Goal: Task Accomplishment & Management: Use online tool/utility

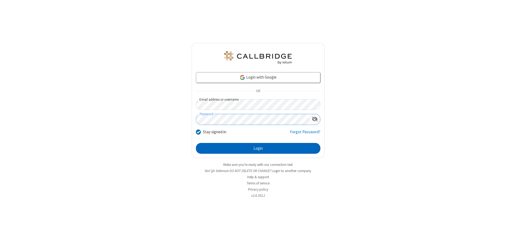
click at [258, 148] on button "Login" at bounding box center [258, 148] width 124 height 11
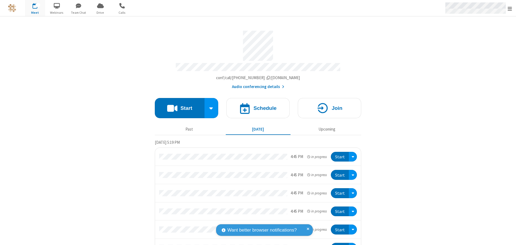
click at [510, 8] on span "Open menu" at bounding box center [510, 8] width 4 height 5
click at [100, 12] on span "Drive" at bounding box center [100, 12] width 20 height 5
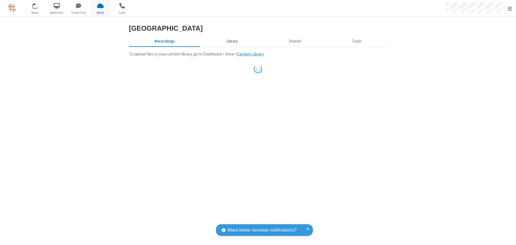
click at [231, 46] on button "Library" at bounding box center [231, 41] width 63 height 10
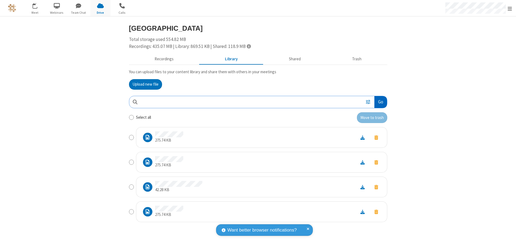
click at [380, 102] on button "Go" at bounding box center [380, 102] width 12 height 12
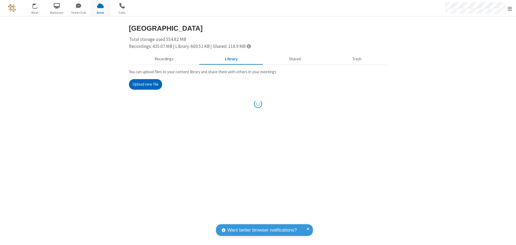
click at [145, 84] on button "Upload new file" at bounding box center [145, 84] width 33 height 11
